Goal: Task Accomplishment & Management: Manage account settings

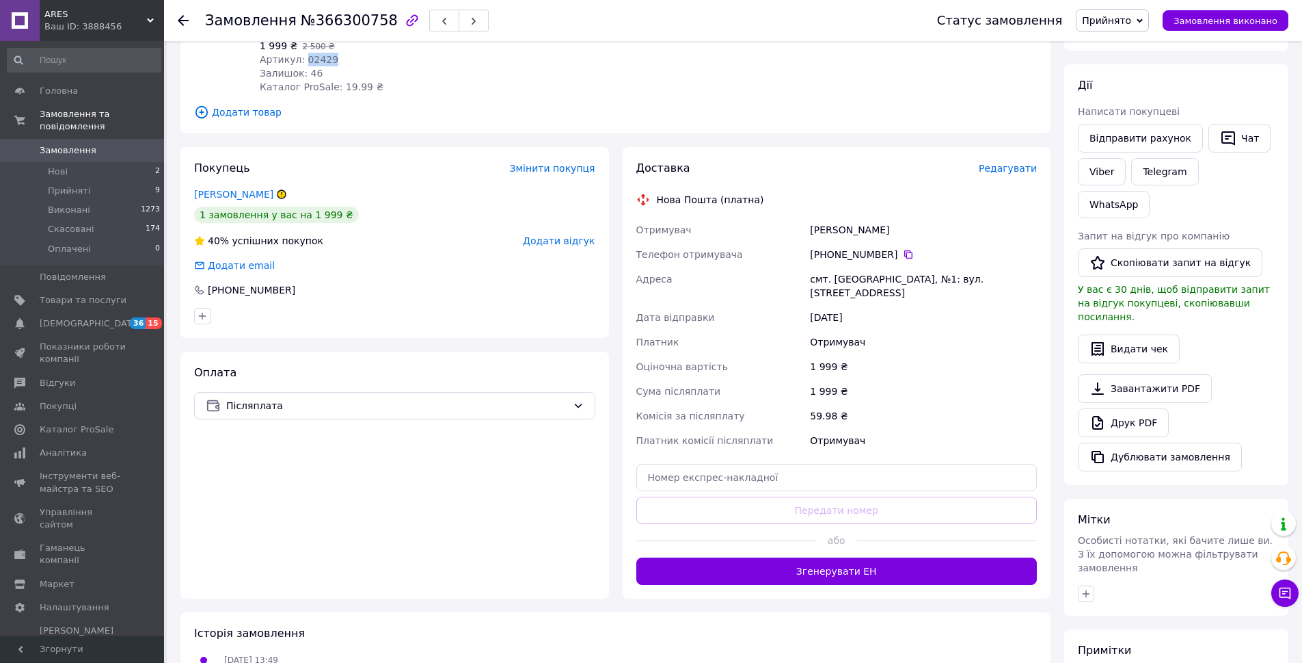
scroll to position [305, 0]
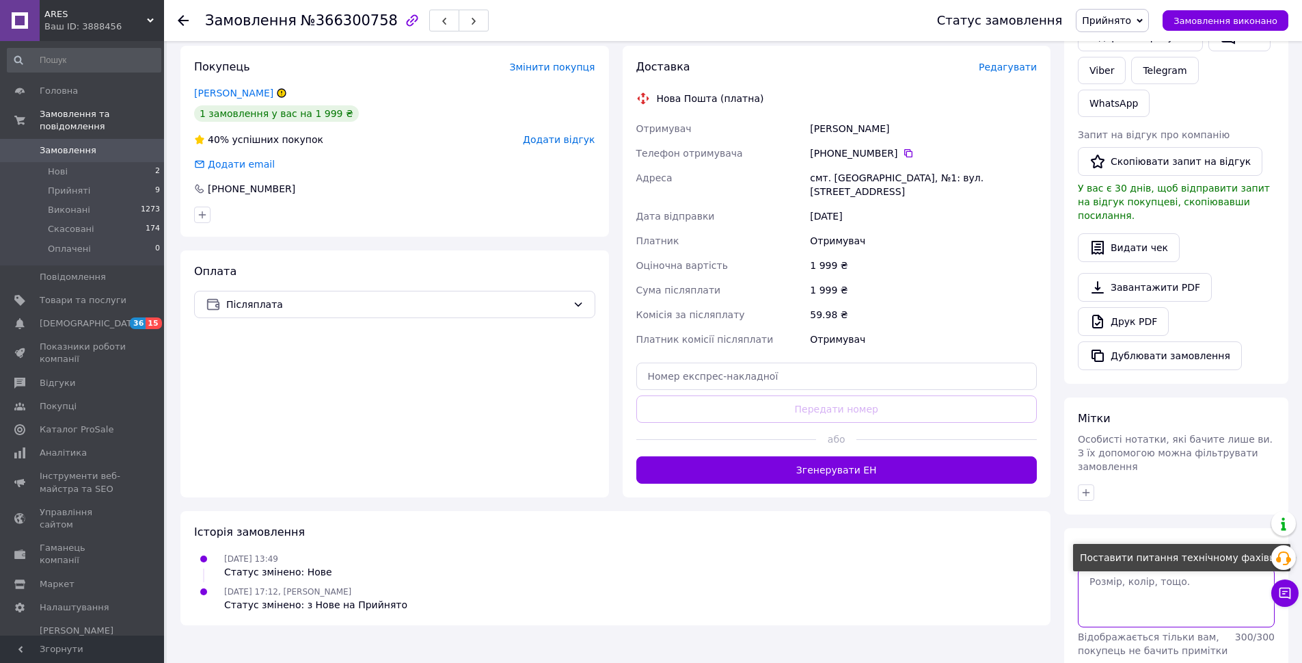
click at [1160, 567] on textarea at bounding box center [1176, 596] width 197 height 59
type textarea "60"
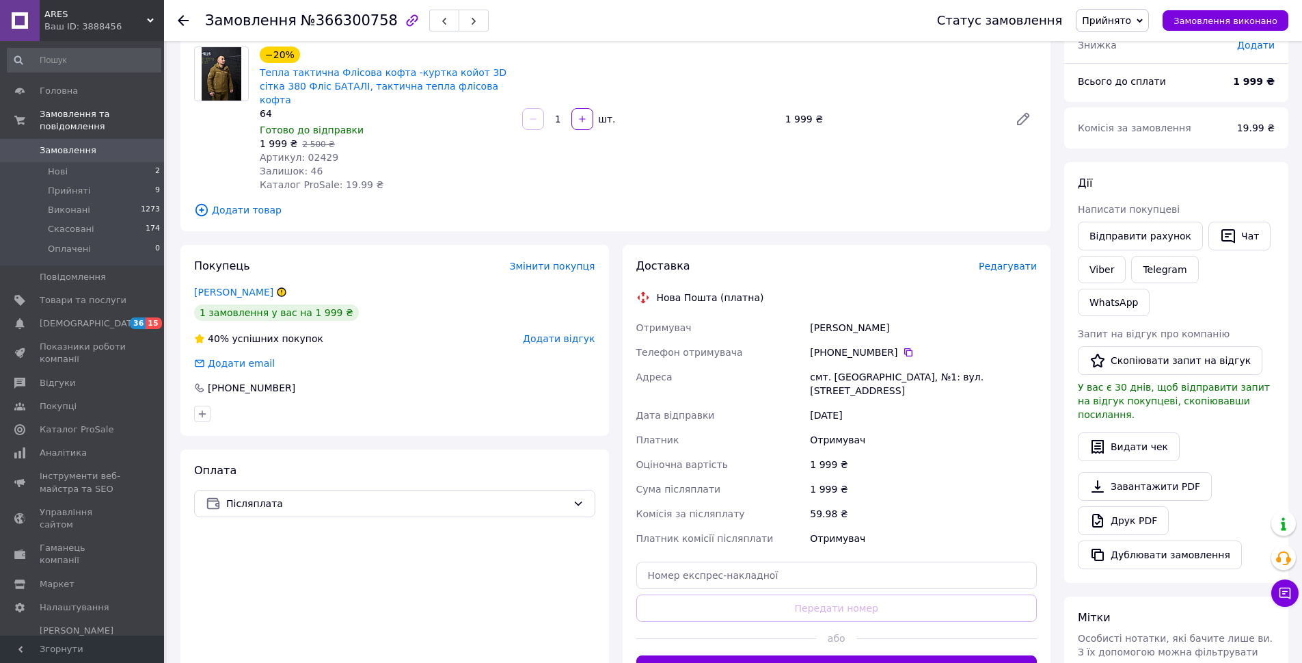
scroll to position [0, 0]
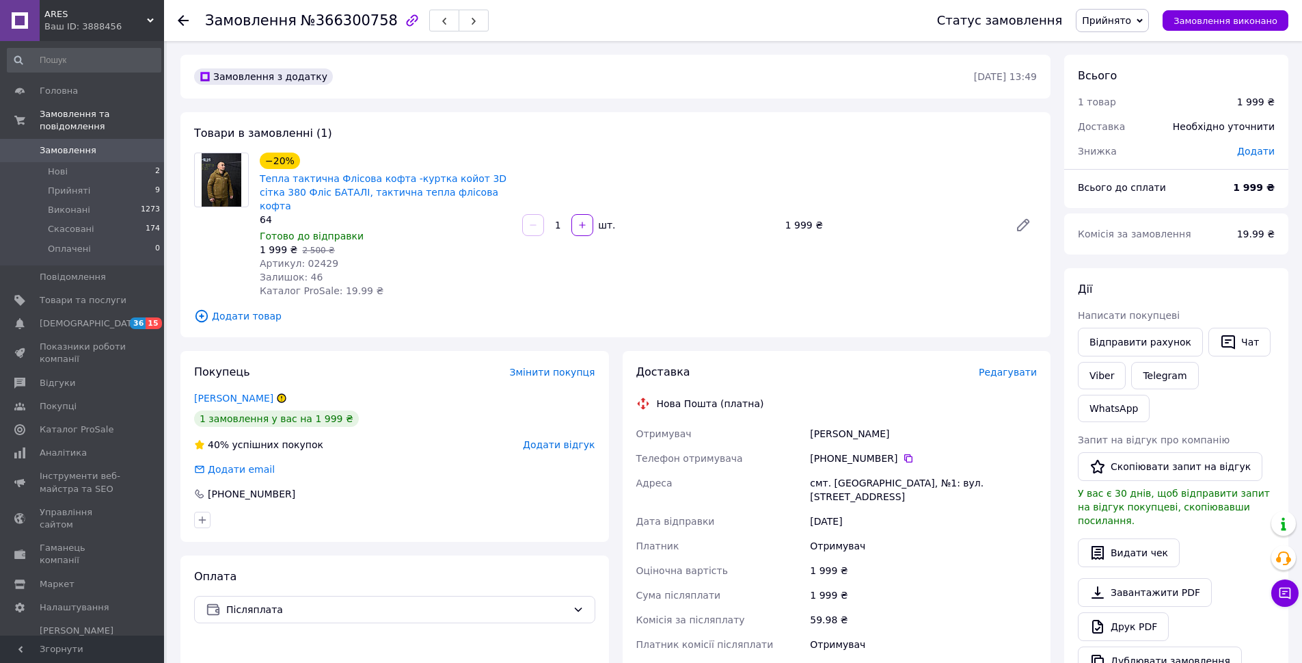
drag, startPoint x: 898, startPoint y: 415, endPoint x: 810, endPoint y: 418, distance: 88.9
click at [822, 421] on div "[PERSON_NAME]" at bounding box center [923, 433] width 232 height 25
drag, startPoint x: 807, startPoint y: 418, endPoint x: 908, endPoint y: 420, distance: 100.5
click at [908, 421] on div "[PERSON_NAME]" at bounding box center [923, 433] width 232 height 25
copy div "[PERSON_NAME]"
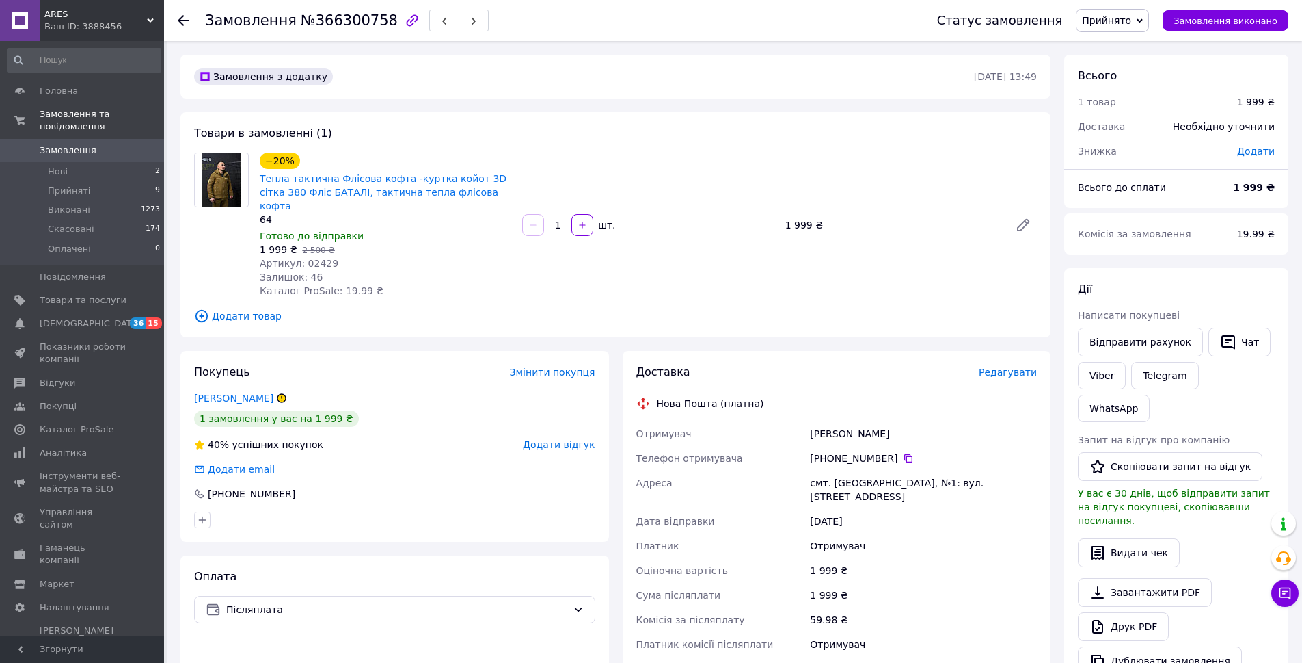
click at [903, 453] on icon at bounding box center [908, 458] width 11 height 11
click at [860, 472] on div "смт. [GEOGRAPHIC_DATA], №1: вул. [STREET_ADDRESS]" at bounding box center [923, 489] width 232 height 38
copy div "[GEOGRAPHIC_DATA]"
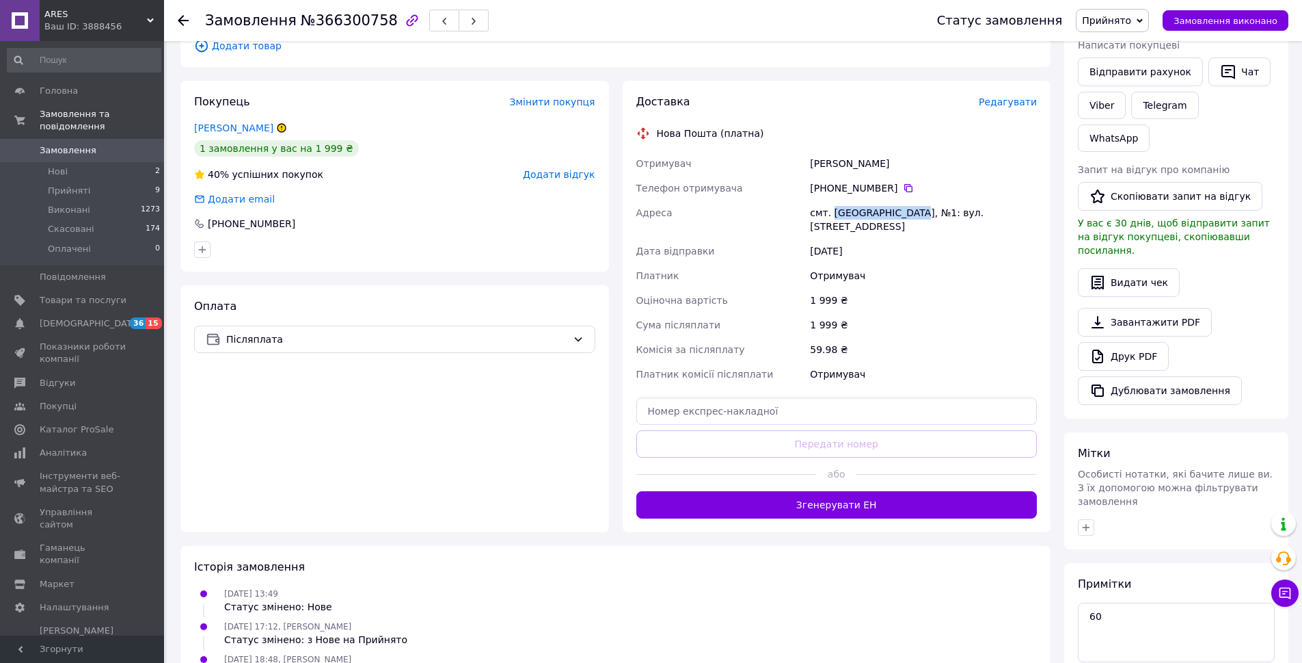
scroll to position [273, 0]
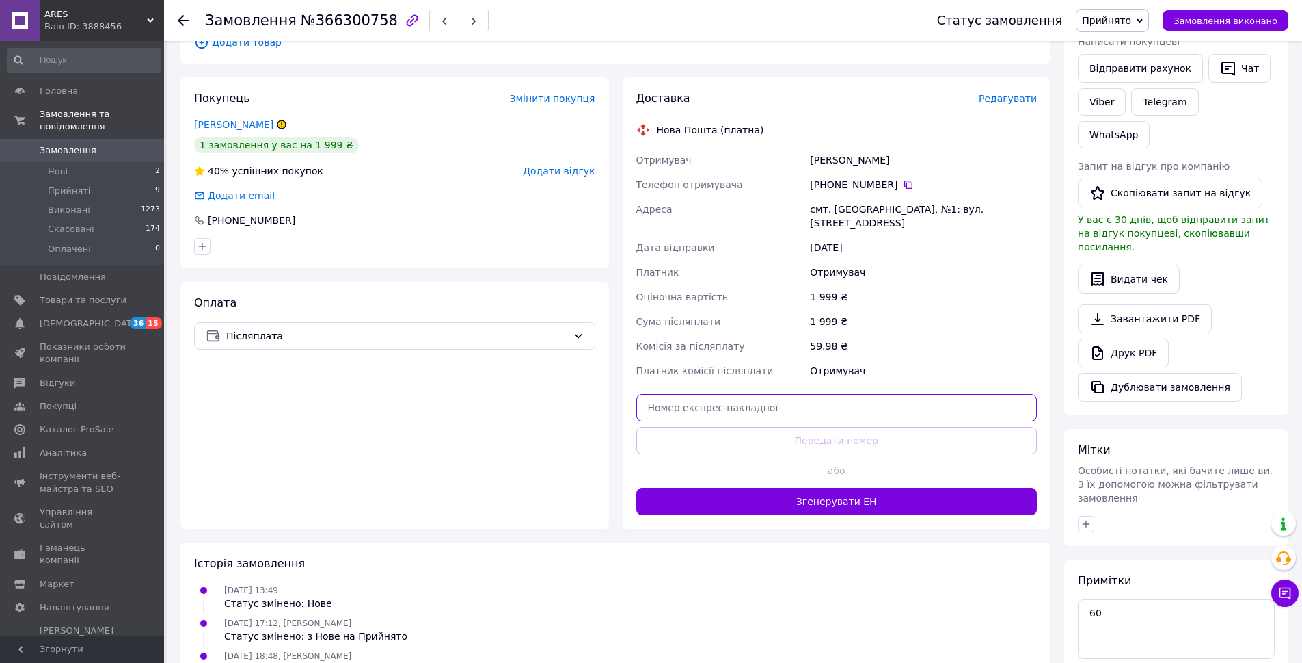
paste input "20451269227576"
drag, startPoint x: 732, startPoint y: 369, endPoint x: 779, endPoint y: 384, distance: 50.2
click at [732, 394] on input "text" at bounding box center [837, 407] width 401 height 27
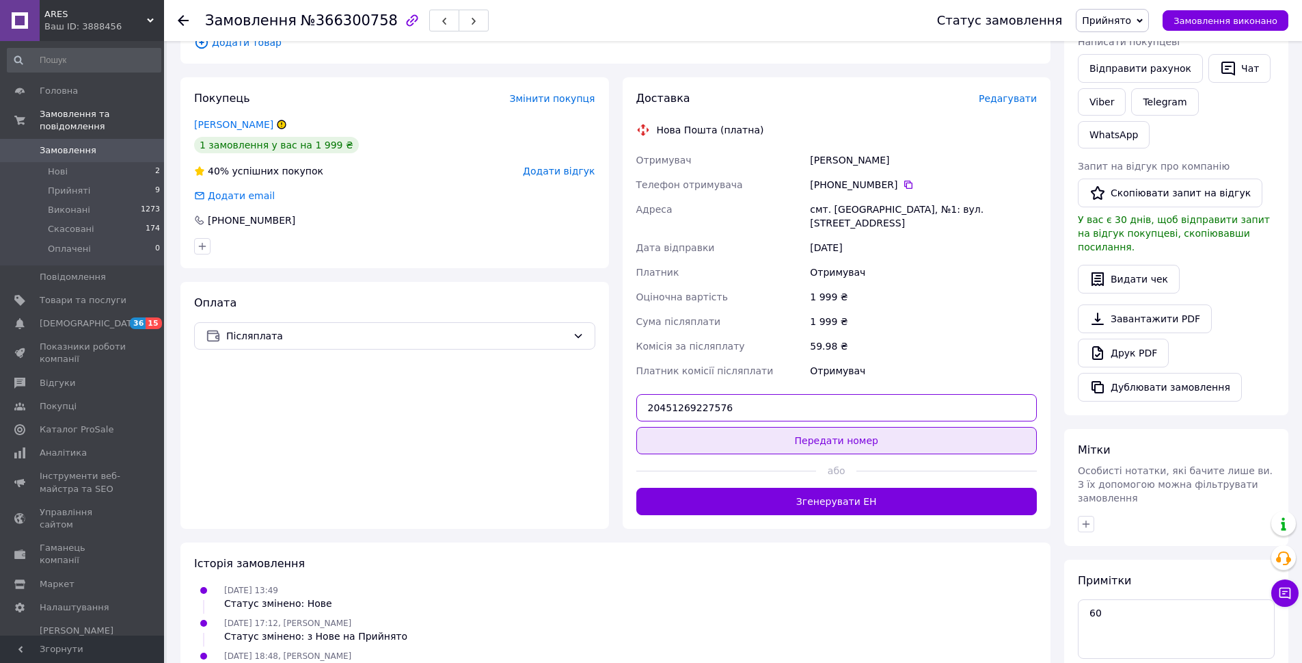
type input "20451269227576"
click at [774, 427] on button "Передати номер" at bounding box center [837, 440] width 401 height 27
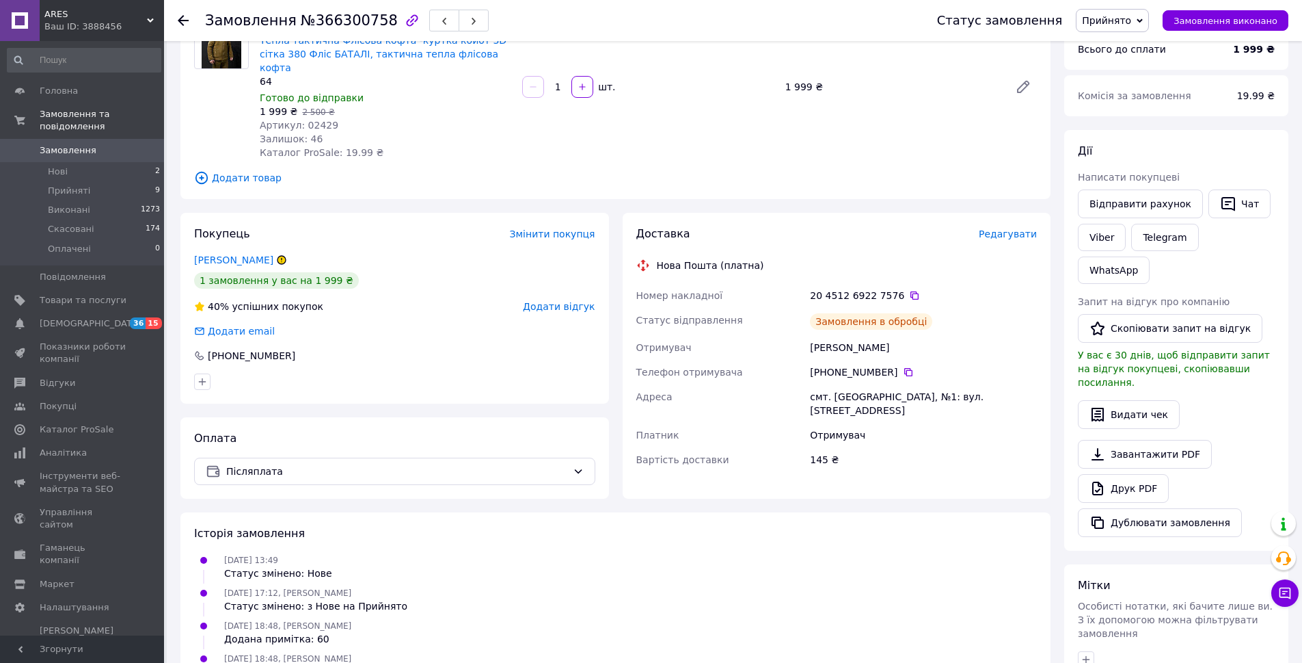
scroll to position [68, 0]
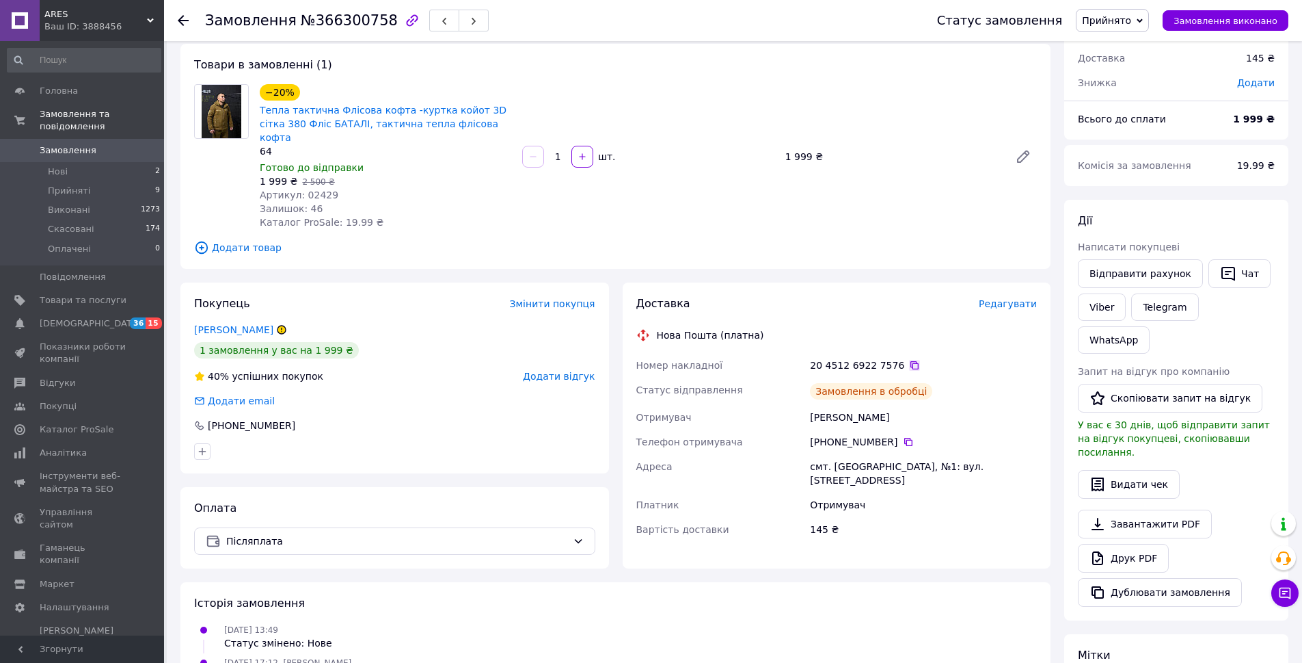
click at [909, 360] on icon at bounding box center [914, 365] width 11 height 11
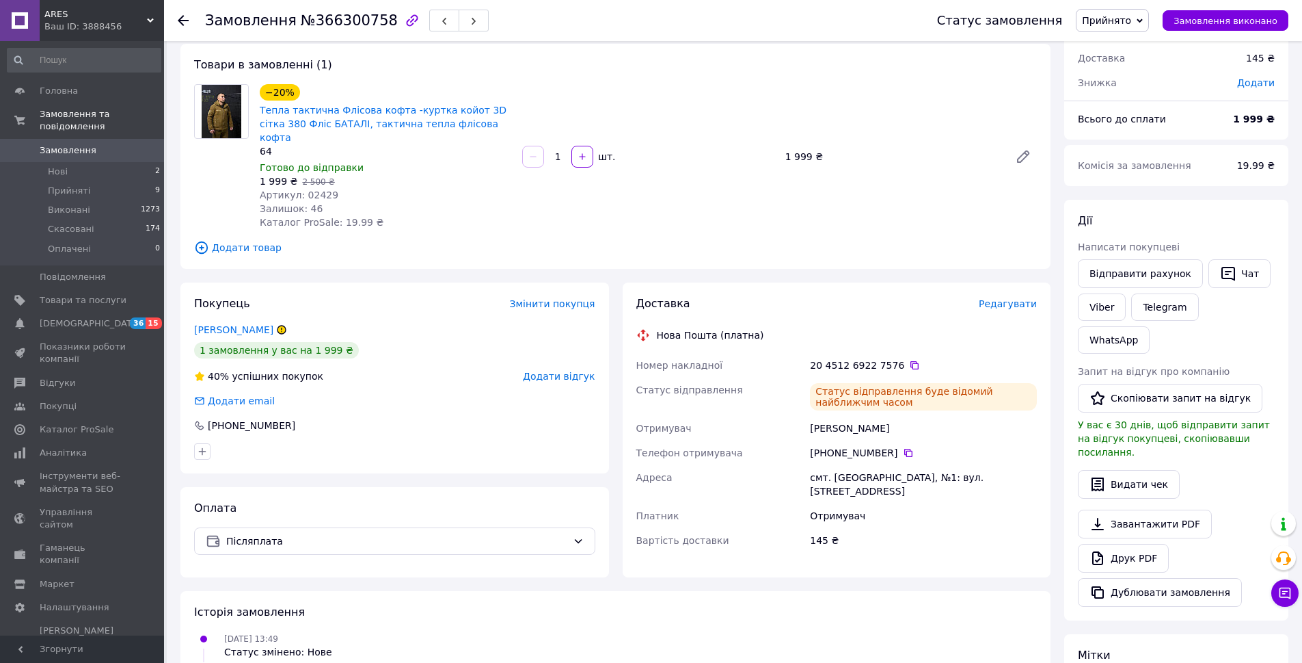
drag, startPoint x: 898, startPoint y: 414, endPoint x: 775, endPoint y: 421, distance: 122.6
click at [775, 421] on div "Номер накладної 20 4512 6922 7576   Статус відправлення Статус відправлення буд…" at bounding box center [837, 453] width 407 height 200
copy div "Отримувач [PERSON_NAME]"
click at [905, 449] on icon at bounding box center [909, 453] width 8 height 8
